Goal: Download file/media

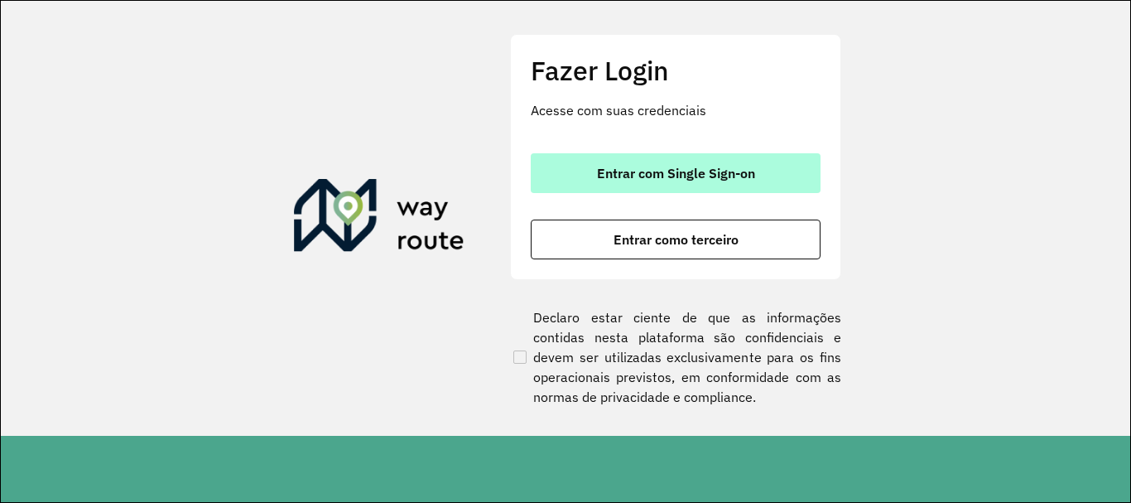
click at [639, 165] on button "Entrar com Single Sign-on" at bounding box center [676, 173] width 290 height 40
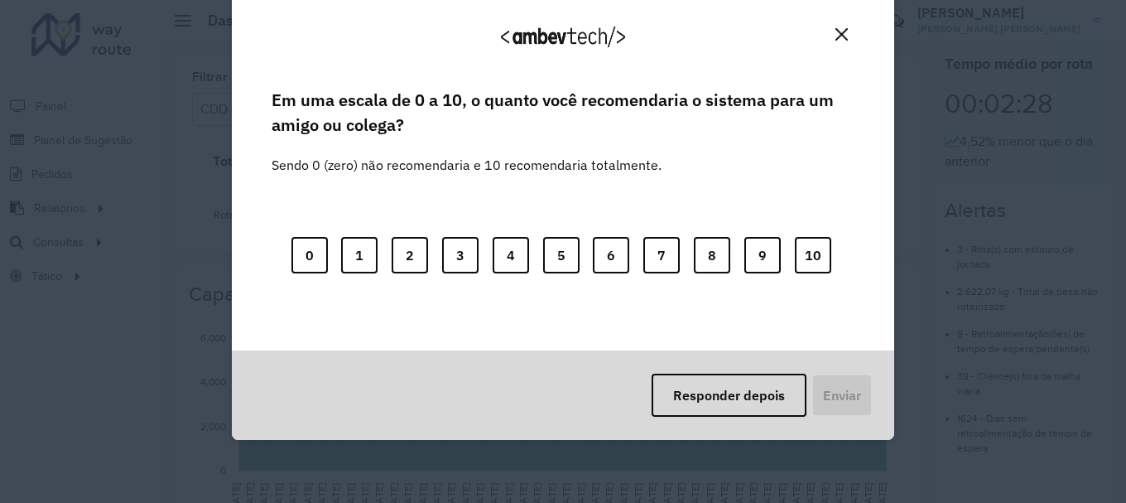
click at [836, 29] on img "Close" at bounding box center [841, 34] width 12 height 12
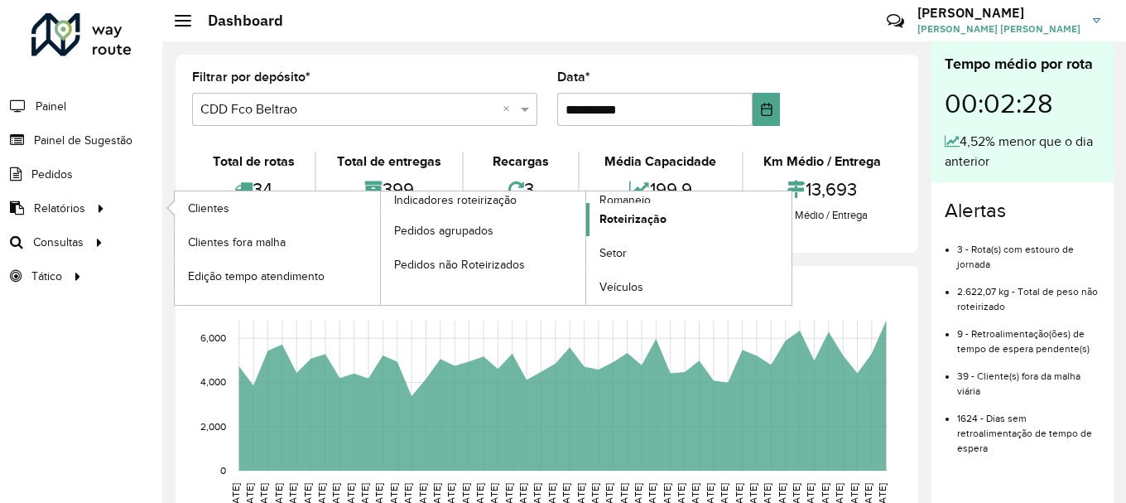
click at [615, 204] on link "Roteirização" at bounding box center [688, 219] width 205 height 33
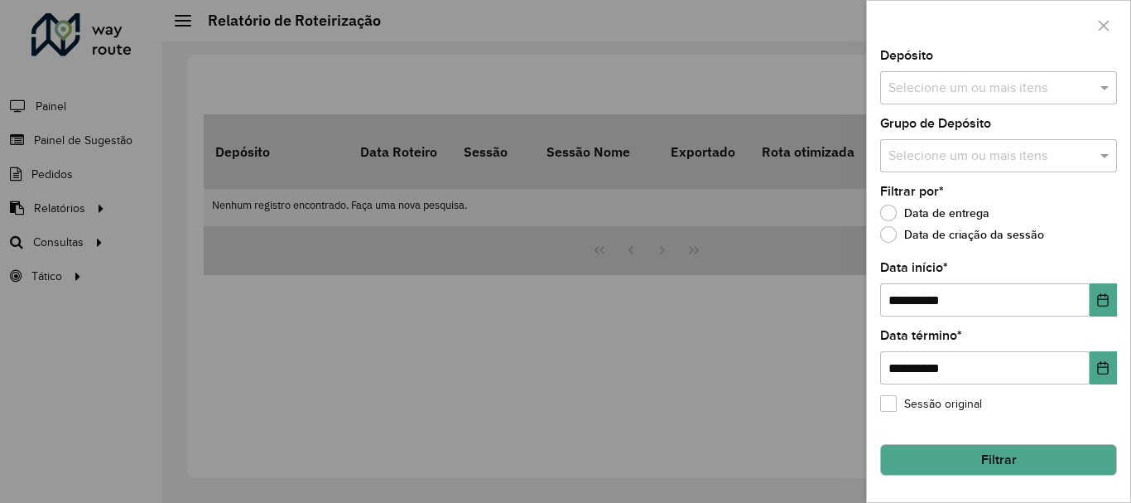
click at [68, 207] on div at bounding box center [565, 251] width 1131 height 503
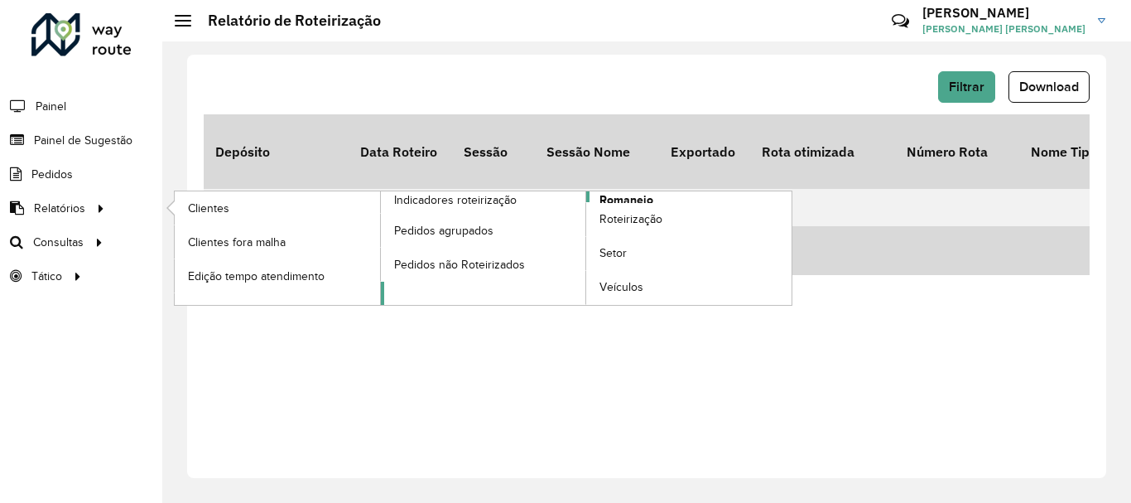
click at [616, 198] on span "Romaneio" at bounding box center [626, 199] width 54 height 17
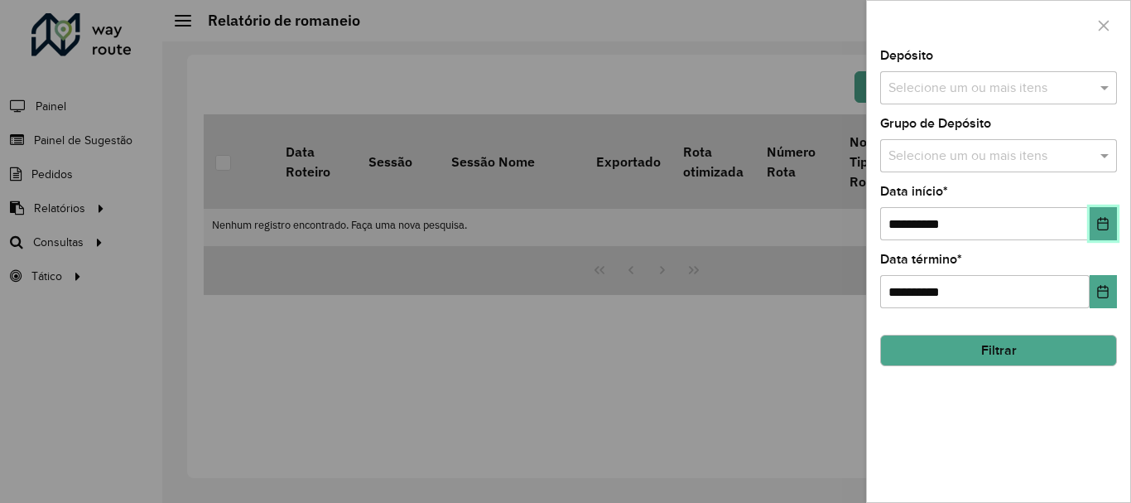
click at [1104, 234] on button "Choose Date" at bounding box center [1103, 223] width 27 height 33
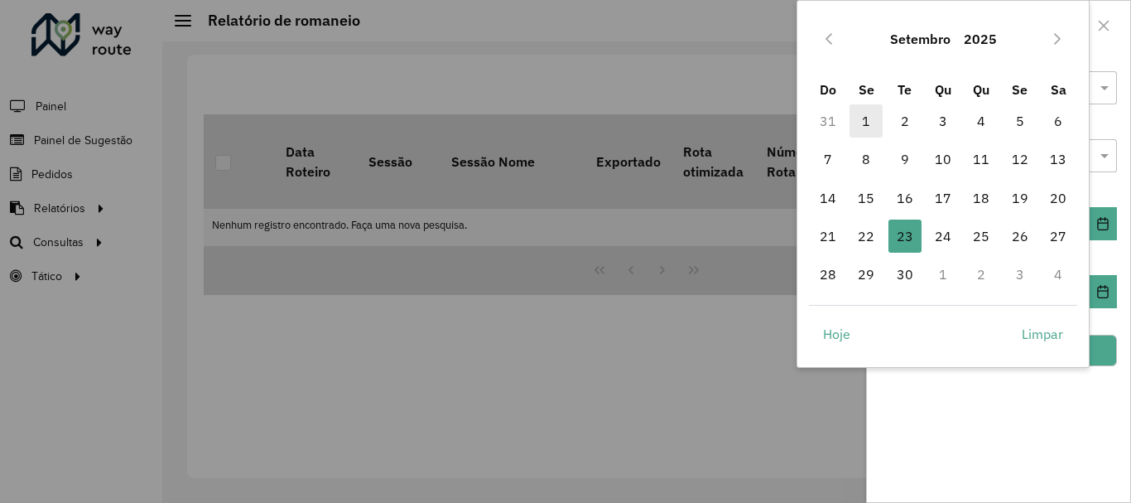
click at [871, 119] on span "1" at bounding box center [865, 120] width 33 height 33
type input "**********"
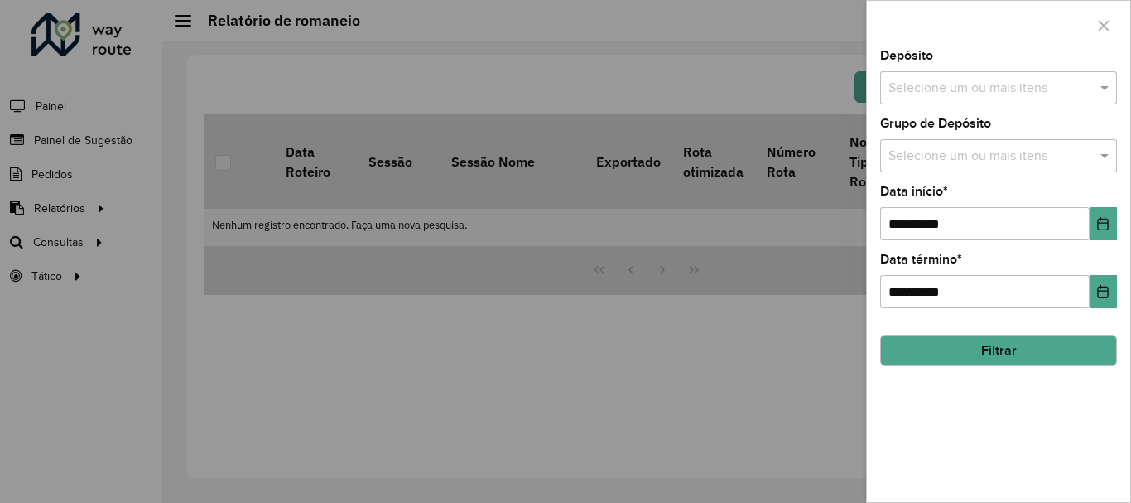
click at [1045, 345] on button "Filtrar" at bounding box center [998, 349] width 237 height 31
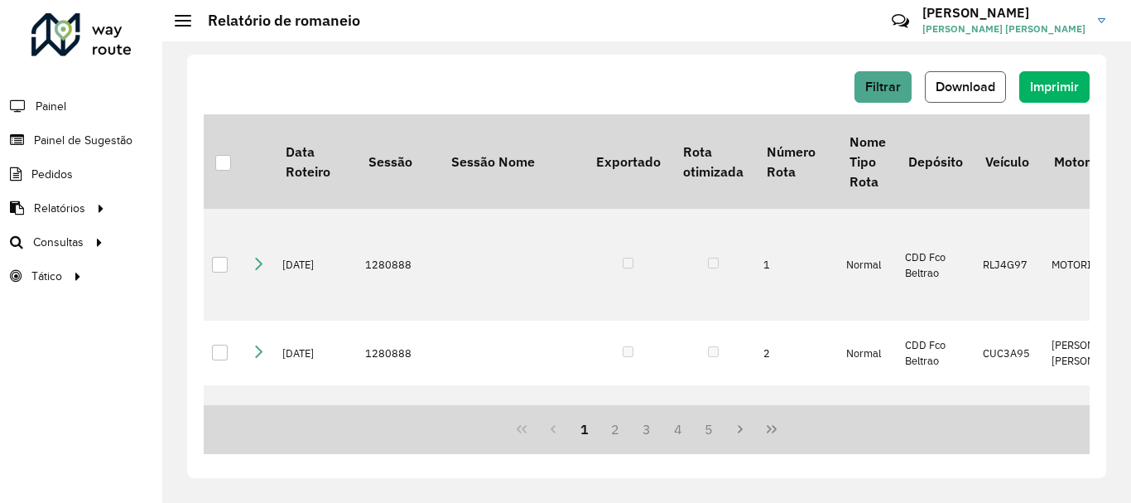
click at [939, 94] on button "Download" at bounding box center [965, 86] width 81 height 31
